Goal: Information Seeking & Learning: Learn about a topic

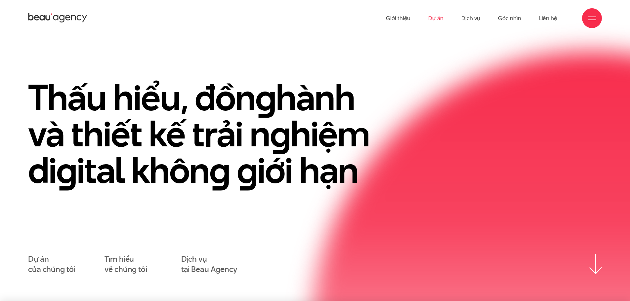
click at [436, 20] on link "Dự án" at bounding box center [435, 18] width 15 height 36
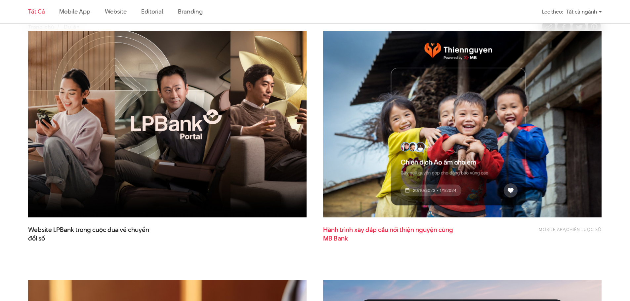
scroll to position [231, 0]
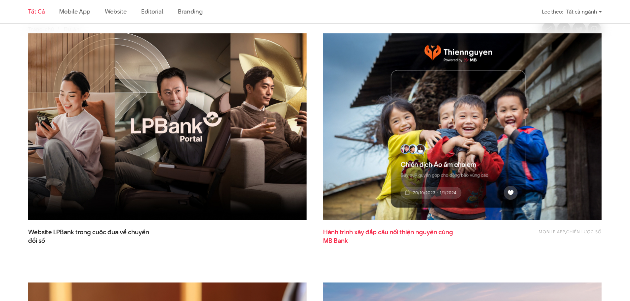
click at [454, 108] on img at bounding box center [462, 126] width 278 height 186
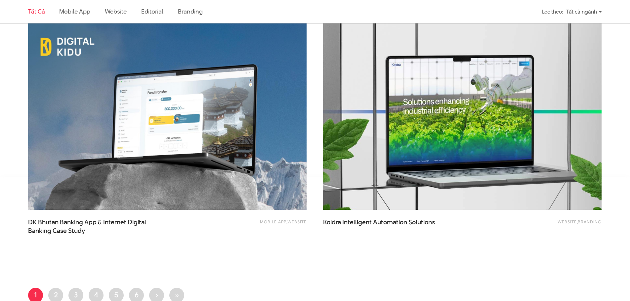
scroll to position [1653, 0]
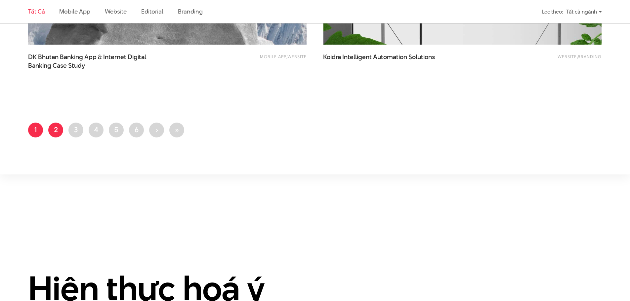
click at [52, 130] on link "Trang 2" at bounding box center [55, 130] width 15 height 15
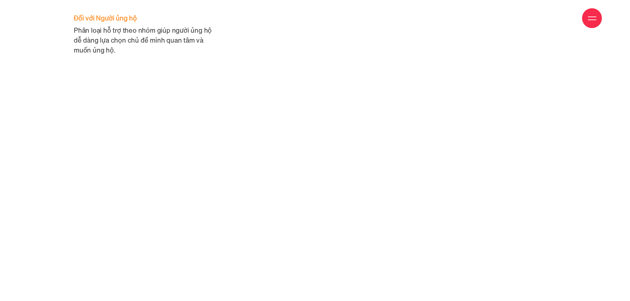
scroll to position [8658, 0]
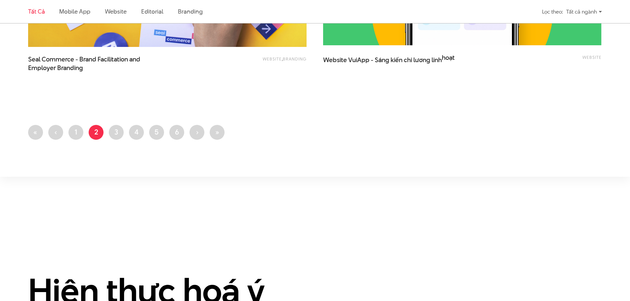
scroll to position [1653, 0]
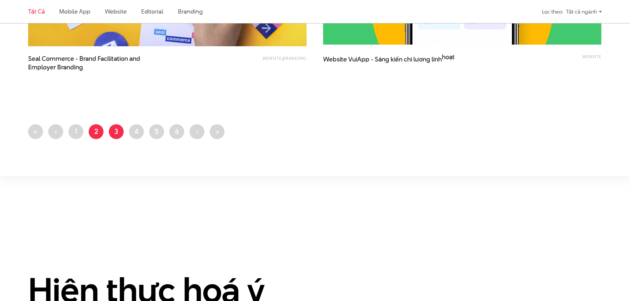
click at [115, 134] on link "Trang 3" at bounding box center [116, 131] width 15 height 15
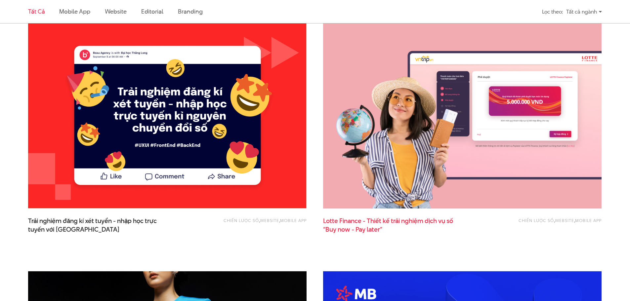
scroll to position [463, 0]
